Goal: Check status

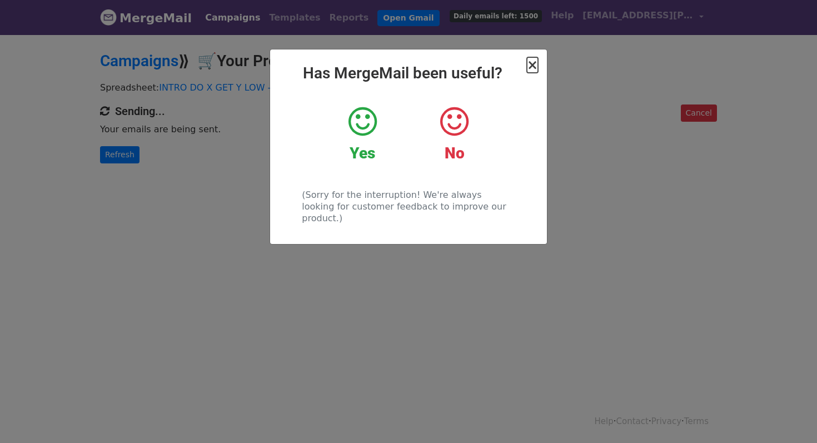
click at [533, 66] on span "×" at bounding box center [532, 65] width 11 height 16
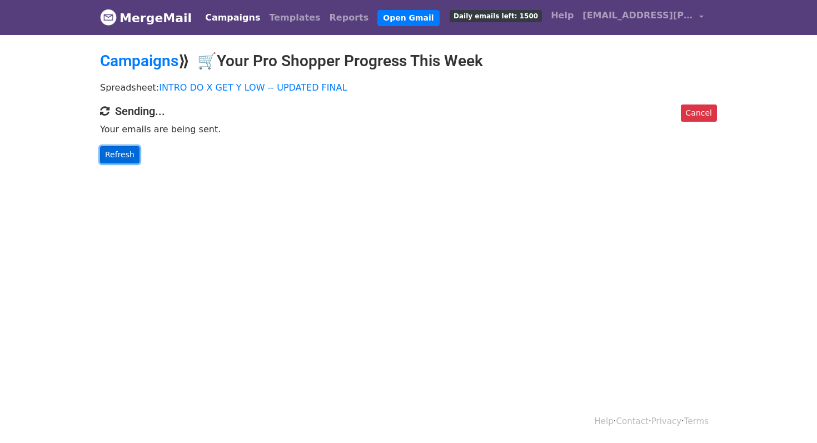
click at [112, 159] on link "Refresh" at bounding box center [119, 154] width 39 height 17
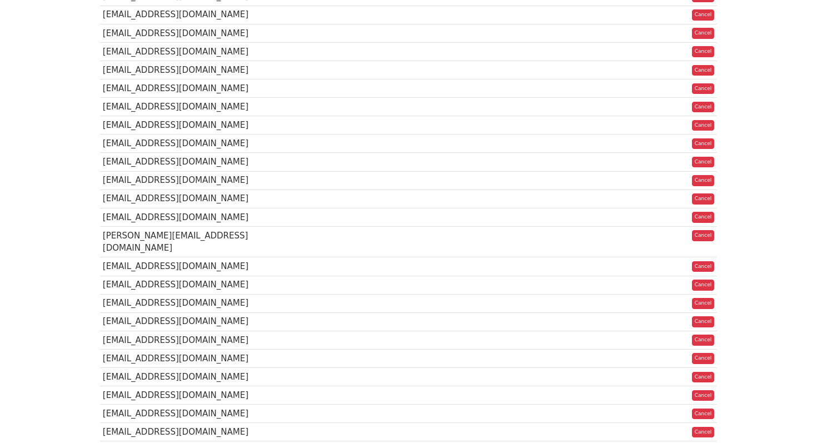
scroll to position [14657, 0]
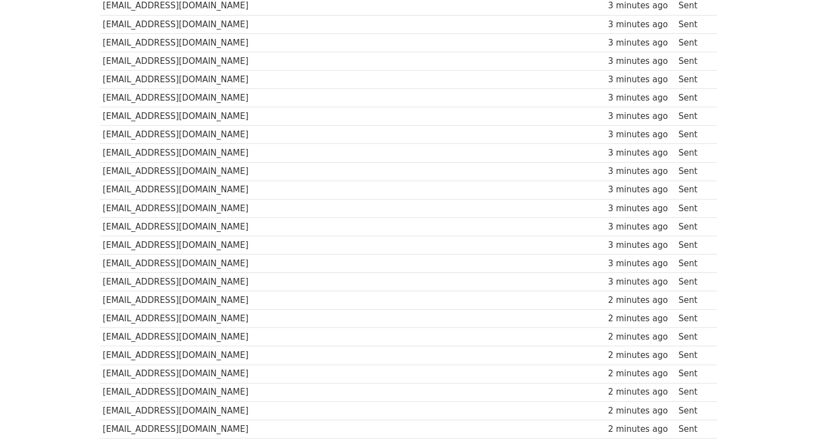
scroll to position [14626, 0]
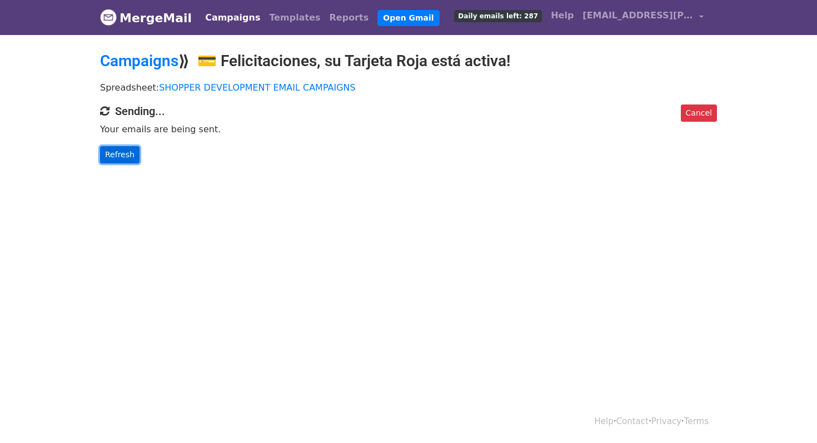
click at [117, 155] on link "Refresh" at bounding box center [119, 154] width 39 height 17
click at [118, 158] on link "Refresh" at bounding box center [119, 154] width 39 height 17
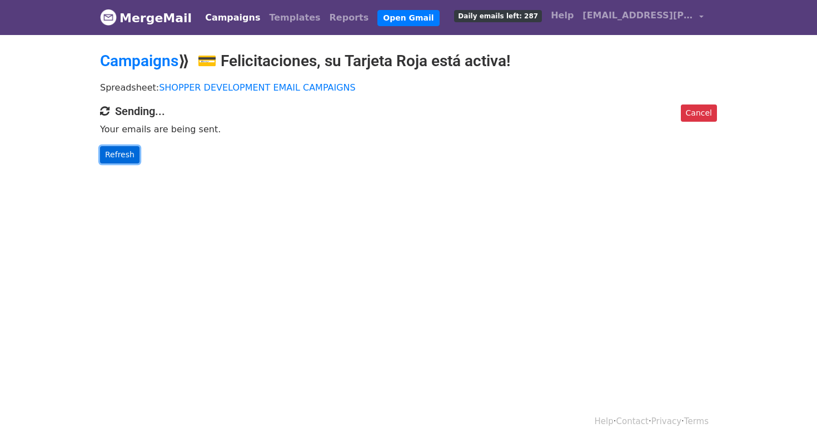
click at [118, 158] on link "Refresh" at bounding box center [119, 154] width 39 height 17
click at [113, 146] on link "Refresh" at bounding box center [119, 154] width 39 height 17
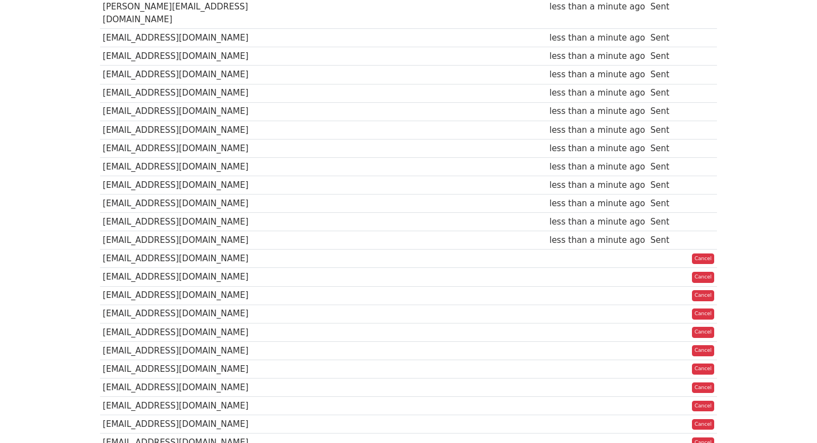
scroll to position [1430, 0]
